Goal: Transaction & Acquisition: Purchase product/service

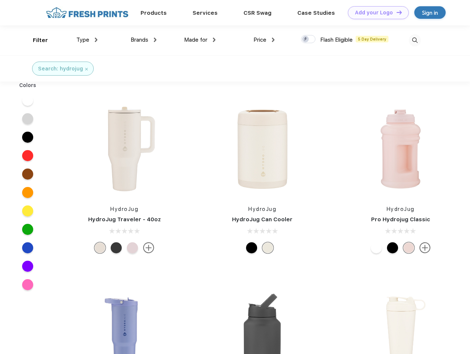
click at [375, 13] on link "Add your Logo Design Tool" at bounding box center [378, 12] width 61 height 13
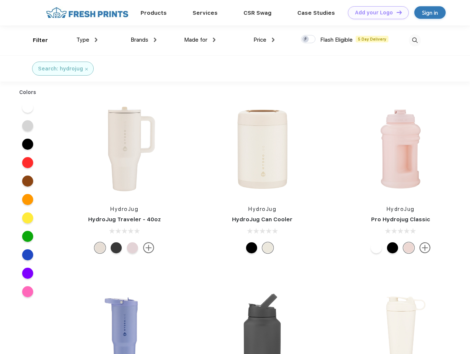
click at [0, 0] on div "Design Tool" at bounding box center [0, 0] width 0 height 0
click at [396, 12] on link "Add your Logo Design Tool" at bounding box center [378, 12] width 61 height 13
click at [35, 40] on div "Filter" at bounding box center [40, 40] width 15 height 8
click at [87, 40] on span "Type" at bounding box center [82, 39] width 13 height 7
click at [143, 40] on span "Brands" at bounding box center [140, 39] width 18 height 7
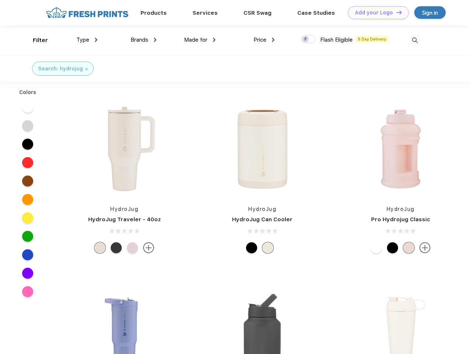
click at [200, 40] on span "Made for" at bounding box center [195, 39] width 23 height 7
click at [264, 40] on span "Price" at bounding box center [259, 39] width 13 height 7
click at [308, 39] on div at bounding box center [308, 39] width 14 height 8
click at [306, 39] on input "checkbox" at bounding box center [303, 37] width 5 height 5
click at [414, 40] on img at bounding box center [414, 40] width 12 height 12
